Goal: Check status: Check status

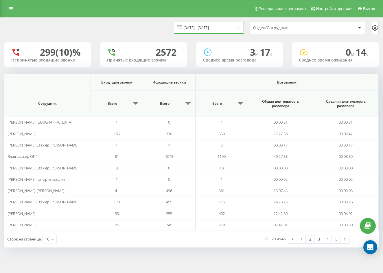
click at [238, 29] on input "[DATE] - [DATE]" at bounding box center [209, 27] width 70 height 11
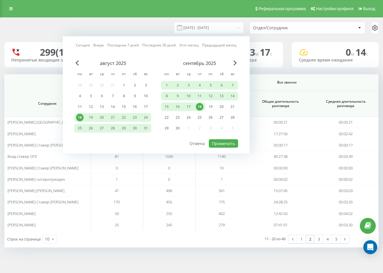
click at [200, 108] on div "18" at bounding box center [200, 107] width 8 height 8
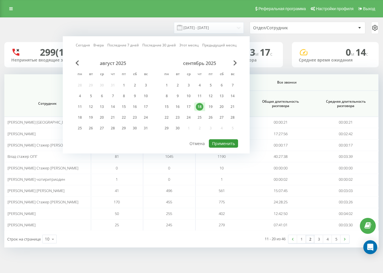
click at [217, 143] on button "Применить" at bounding box center [223, 143] width 29 height 8
type input "[DATE] - [DATE]"
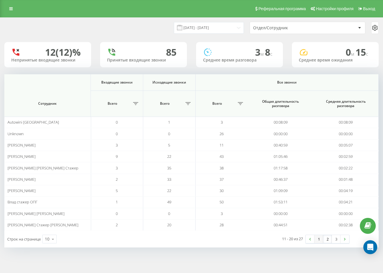
click at [320, 240] on link "1" at bounding box center [319, 239] width 9 height 8
click at [330, 240] on link "2" at bounding box center [327, 239] width 9 height 8
